Goal: Task Accomplishment & Management: Manage account settings

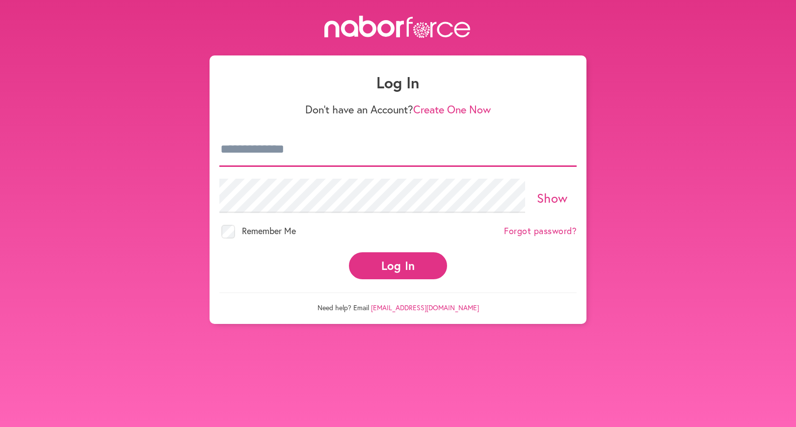
click at [221, 150] on input "email" at bounding box center [397, 149] width 357 height 34
type input "**********"
click at [349, 252] on button "Log In" at bounding box center [398, 265] width 98 height 27
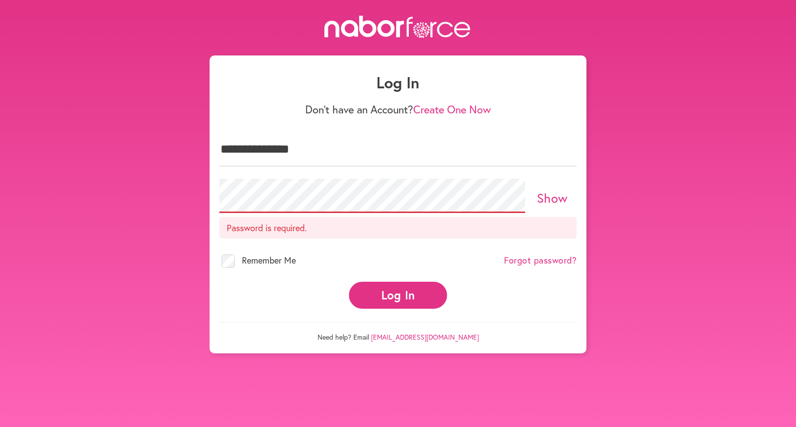
click at [552, 194] on link "Show" at bounding box center [552, 197] width 31 height 17
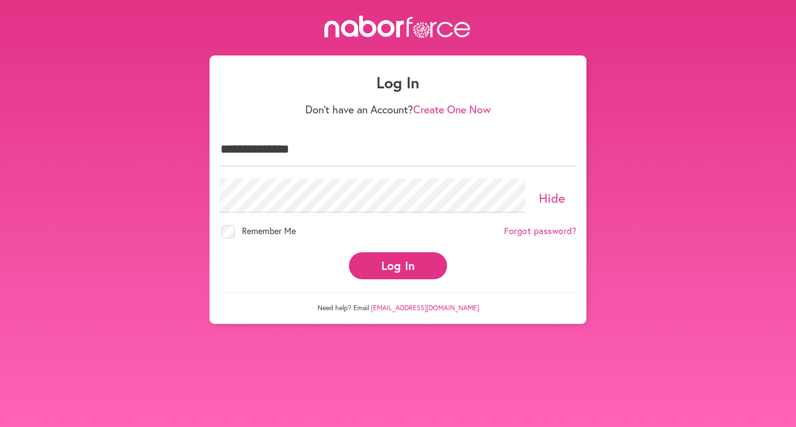
click at [412, 261] on button "Log In" at bounding box center [398, 265] width 98 height 27
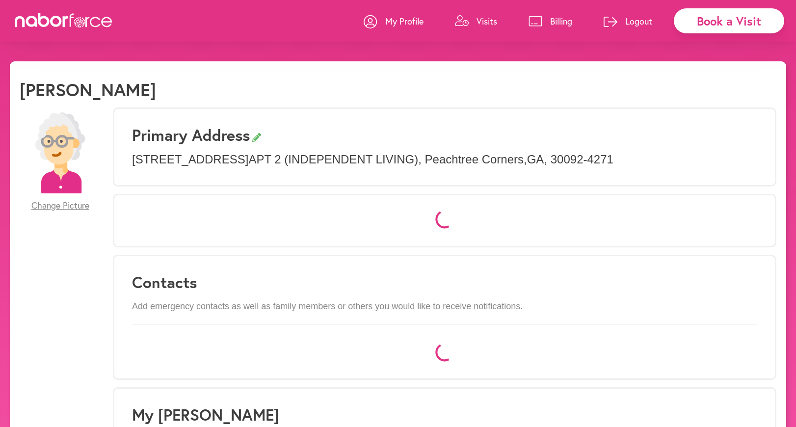
select select "*"
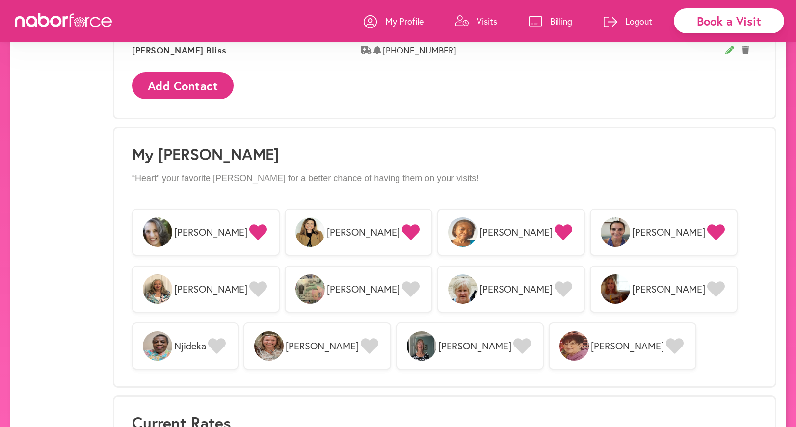
scroll to position [727, 0]
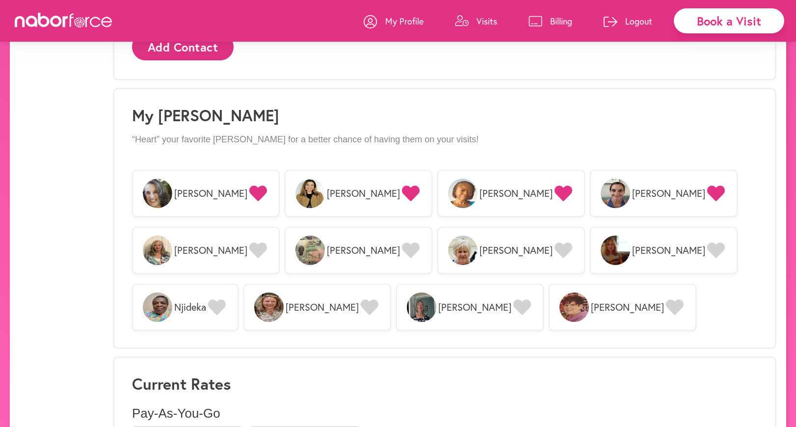
click at [601, 256] on img at bounding box center [615, 250] width 29 height 29
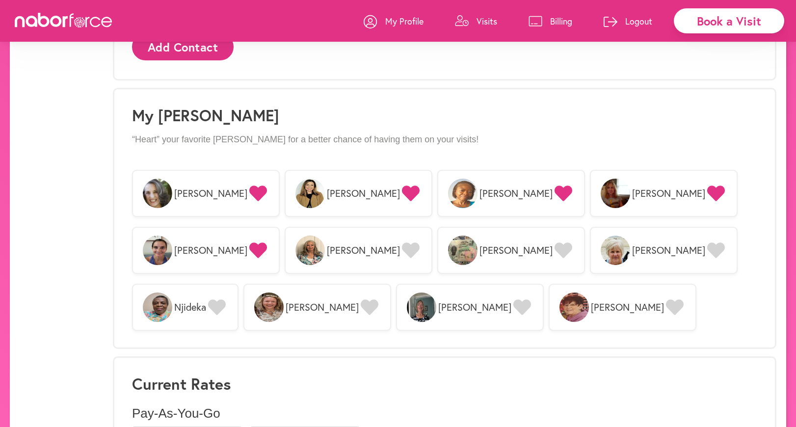
click at [707, 186] on icon at bounding box center [716, 193] width 18 height 16
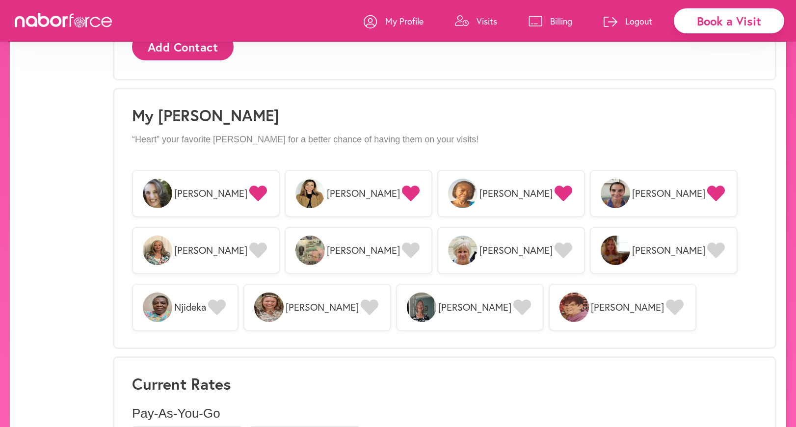
click at [419, 284] on div "[PERSON_NAME] [PERSON_NAME] [PERSON_NAME] [PERSON_NAME] [PERSON_NAME] Njideka […" at bounding box center [444, 250] width 625 height 171
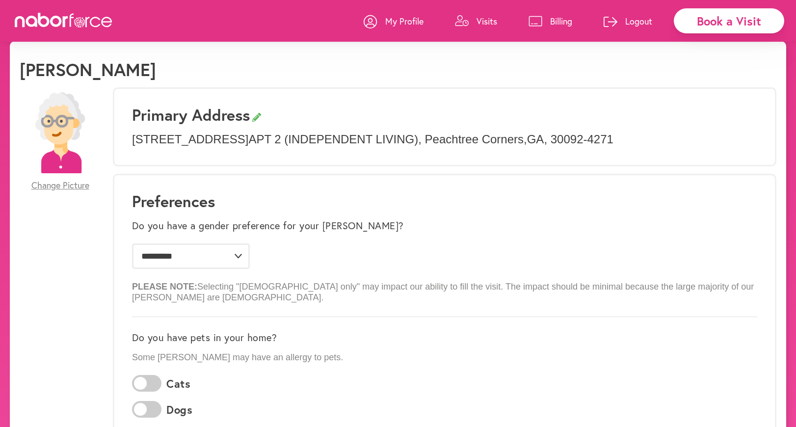
scroll to position [794, 0]
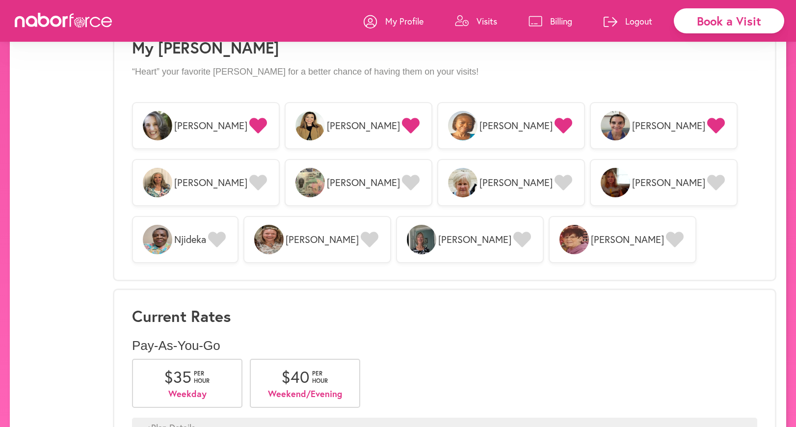
click at [485, 20] on p "Visits" at bounding box center [486, 21] width 21 height 12
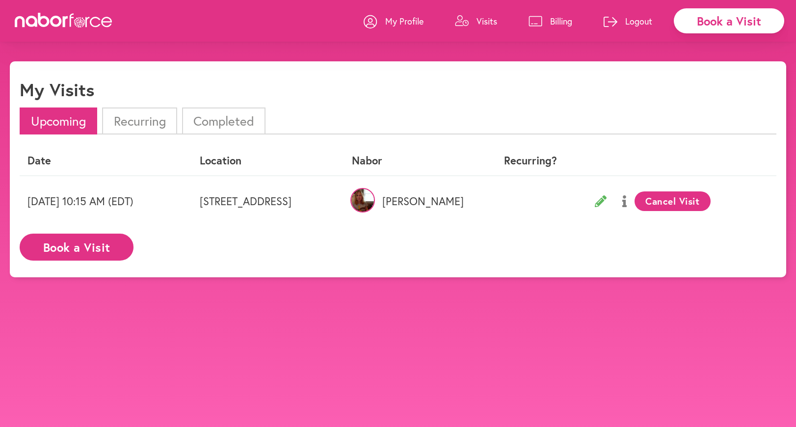
click at [215, 118] on li "Completed" at bounding box center [223, 120] width 83 height 27
